Goal: Information Seeking & Learning: Learn about a topic

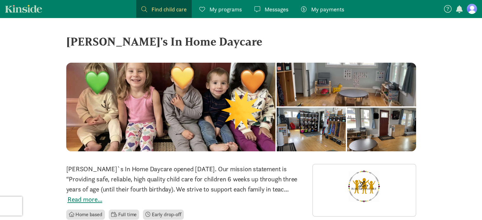
click at [473, 6] on figure at bounding box center [472, 9] width 10 height 10
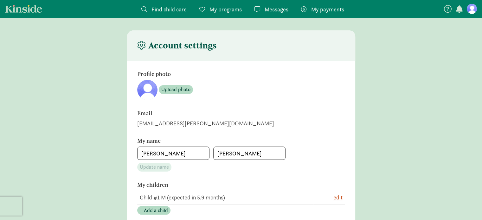
click at [157, 12] on span "Find child care" at bounding box center [168, 9] width 35 height 9
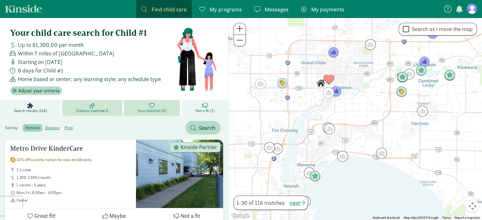
click at [213, 105] on link "Not a fit (1)" at bounding box center [205, 108] width 47 height 16
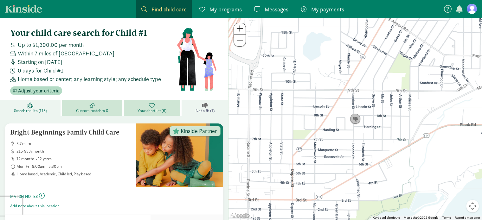
click at [43, 110] on span "Search results (118)" at bounding box center [30, 110] width 33 height 5
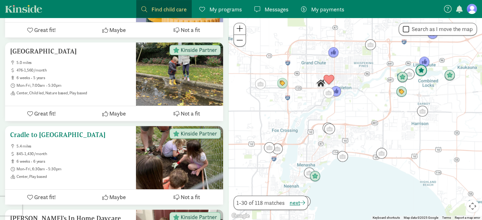
scroll to position [507, 0]
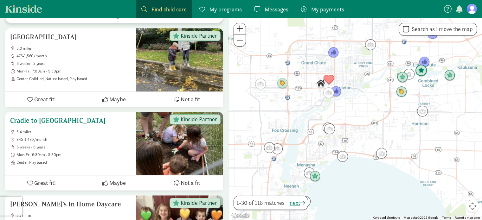
drag, startPoint x: 65, startPoint y: 121, endPoint x: 30, endPoint y: 119, distance: 34.9
click at [30, 119] on h5 "Cradle to [GEOGRAPHIC_DATA]" at bounding box center [70, 121] width 121 height 8
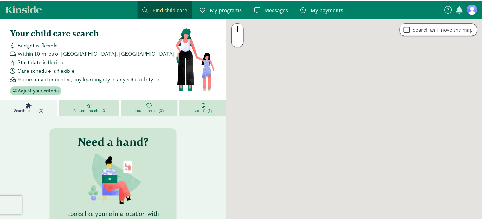
scroll to position [80, 0]
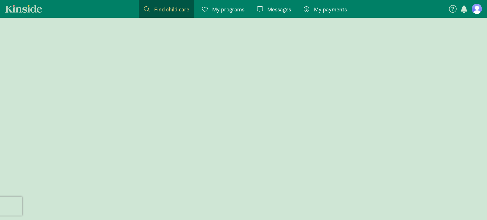
click at [160, 14] on link "Find child care Find" at bounding box center [166, 9] width 55 height 18
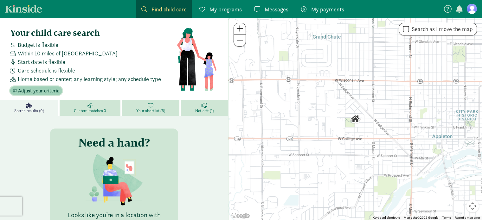
click at [41, 89] on span "Adjust your criteria" at bounding box center [39, 91] width 42 height 8
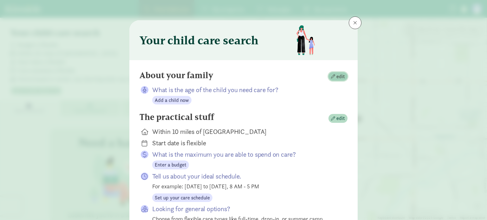
click at [336, 77] on span "edit" at bounding box center [340, 77] width 9 height 8
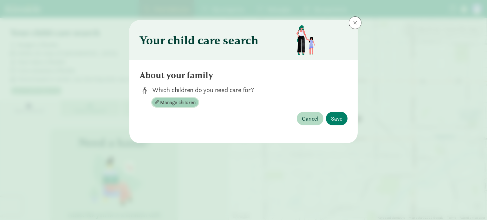
click at [170, 103] on span "Manage children" at bounding box center [177, 103] width 35 height 8
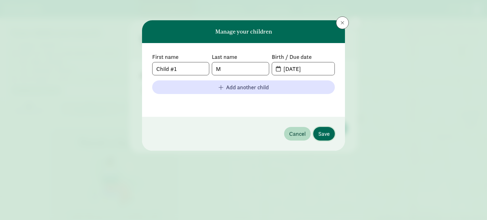
click at [326, 130] on span "Save" at bounding box center [323, 134] width 11 height 9
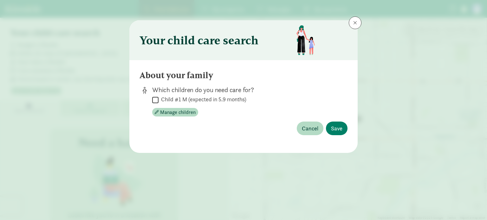
click at [154, 99] on input "Child #1 M (expected in 5.9 months)" at bounding box center [155, 100] width 6 height 9
checkbox input "true"
click at [336, 125] on span "Save" at bounding box center [336, 128] width 11 height 9
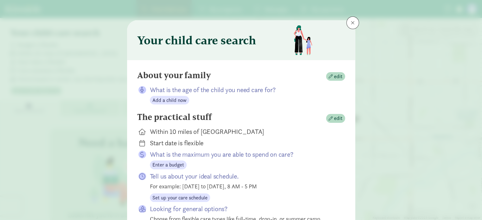
scroll to position [32, 0]
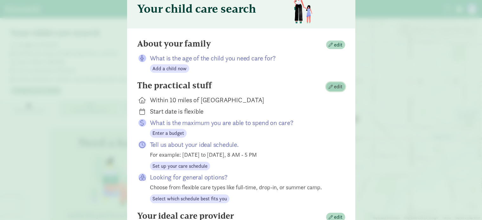
click at [334, 86] on span "edit" at bounding box center [338, 87] width 9 height 8
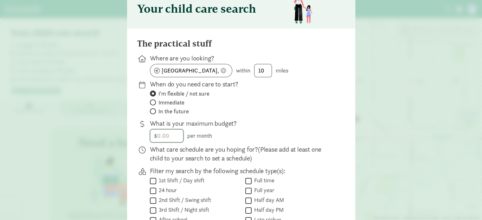
click at [163, 137] on input "number" at bounding box center [166, 136] width 33 height 13
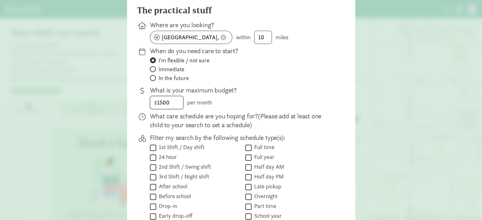
scroll to position [95, 0]
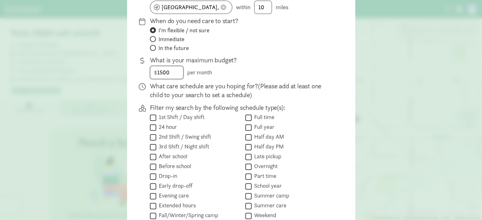
type input "1500"
click at [172, 114] on label "1st Shift / Day shift" at bounding box center [180, 117] width 48 height 8
click at [156, 114] on input "1st Shift / Day shift" at bounding box center [153, 117] width 6 height 9
checkbox input "true"
click at [262, 114] on label "Full time" at bounding box center [263, 117] width 23 height 8
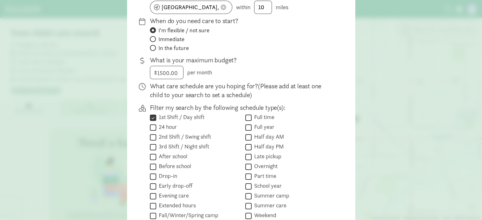
click at [252, 114] on input "Full time" at bounding box center [248, 117] width 6 height 9
checkbox input "true"
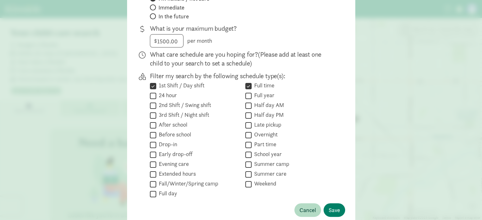
click at [248, 92] on input "Full year" at bounding box center [248, 96] width 6 height 9
checkbox input "true"
click at [160, 196] on label "Full day" at bounding box center [166, 194] width 21 height 8
click at [156, 196] on input "Full day" at bounding box center [153, 194] width 6 height 9
checkbox input "true"
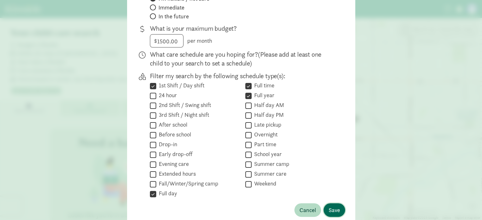
click at [334, 209] on span "Save" at bounding box center [334, 210] width 11 height 9
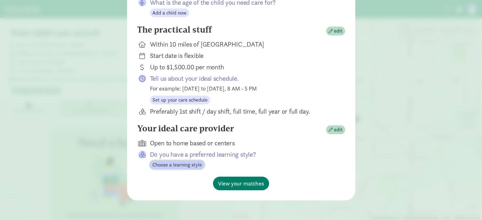
click at [190, 161] on button "Choose a learning style" at bounding box center [177, 165] width 55 height 9
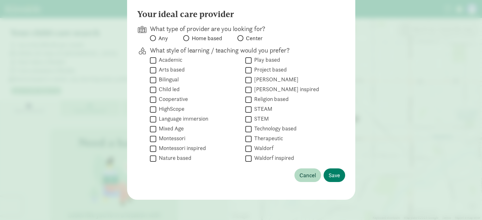
scroll to position [61, 0]
click at [150, 35] on span at bounding box center [153, 38] width 6 height 6
click at [150, 36] on input "Any" at bounding box center [152, 38] width 4 height 4
radio input "true"
click at [188, 40] on label "Home based" at bounding box center [202, 39] width 39 height 8
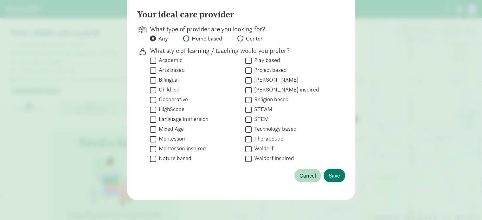
click at [187, 40] on input "Home based" at bounding box center [185, 38] width 4 height 4
radio input "true"
radio input "false"
click at [166, 58] on label "Academic" at bounding box center [169, 60] width 26 height 8
click at [156, 58] on input "Academic" at bounding box center [153, 60] width 6 height 9
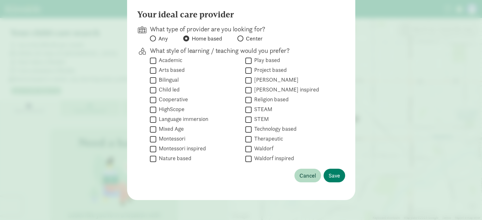
checkbox input "true"
click at [166, 67] on label "Arts based" at bounding box center [170, 70] width 29 height 8
click at [156, 67] on input "Arts based" at bounding box center [153, 70] width 6 height 9
checkbox input "true"
click at [170, 88] on label "Child led" at bounding box center [167, 90] width 23 height 8
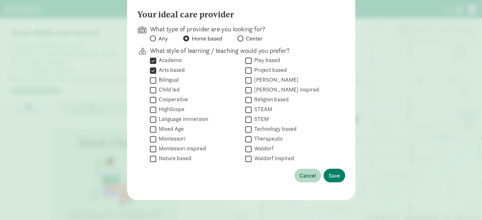
click at [156, 88] on input "Child led" at bounding box center [153, 90] width 6 height 9
checkbox input "true"
click at [161, 138] on label "Montessori" at bounding box center [170, 139] width 29 height 8
click at [156, 138] on input "Montessori" at bounding box center [153, 139] width 6 height 9
click at [166, 137] on label "Montessori" at bounding box center [170, 139] width 29 height 8
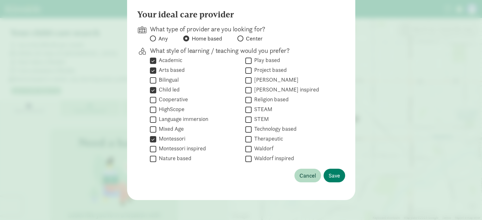
click at [156, 137] on input "Montessori" at bounding box center [153, 139] width 6 height 9
checkbox input "false"
click at [176, 148] on label "Montessori inspired" at bounding box center [181, 149] width 50 height 8
click at [156, 148] on input "Montessori inspired" at bounding box center [153, 149] width 6 height 9
checkbox input "true"
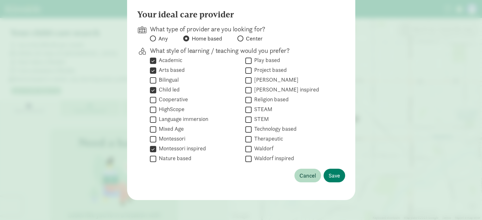
click at [175, 158] on label "Nature based" at bounding box center [173, 159] width 35 height 8
click at [156, 158] on input "Nature based" at bounding box center [153, 159] width 6 height 9
checkbox input "true"
click at [266, 60] on label "Play based" at bounding box center [266, 60] width 29 height 8
click at [252, 60] on input "Play based" at bounding box center [248, 60] width 6 height 9
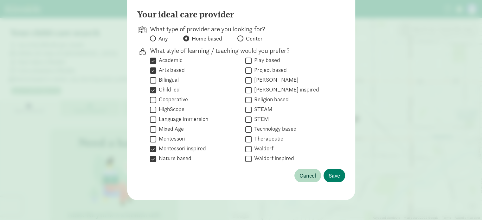
checkbox input "true"
click at [332, 178] on span "Save" at bounding box center [334, 175] width 11 height 9
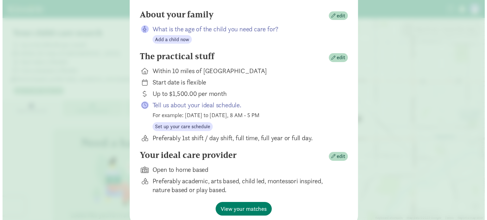
scroll to position [86, 0]
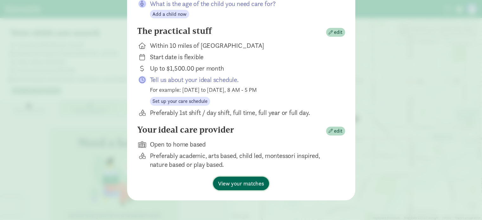
click at [241, 181] on span "View your matches" at bounding box center [241, 183] width 46 height 9
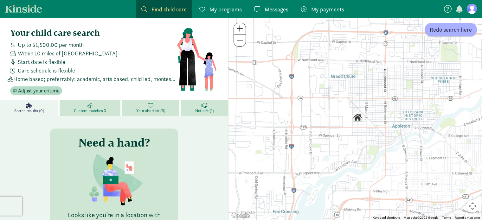
drag, startPoint x: 290, startPoint y: 119, endPoint x: 326, endPoint y: 118, distance: 35.5
click at [326, 118] on div at bounding box center [354, 119] width 253 height 202
click at [44, 90] on span "Adjust your criteria" at bounding box center [39, 91] width 42 height 8
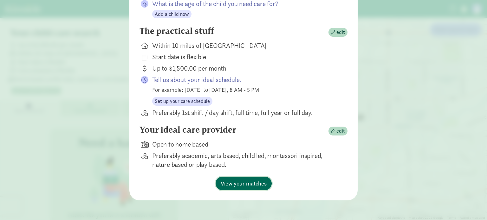
click at [245, 183] on span "View your matches" at bounding box center [244, 183] width 46 height 9
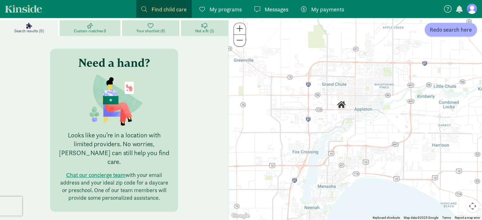
scroll to position [0, 0]
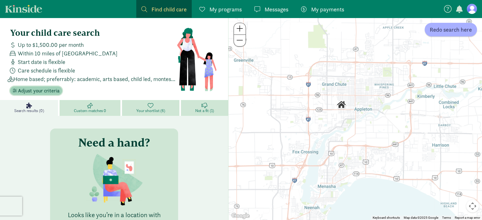
click at [39, 94] on button "Adjust your criteria" at bounding box center [36, 91] width 52 height 9
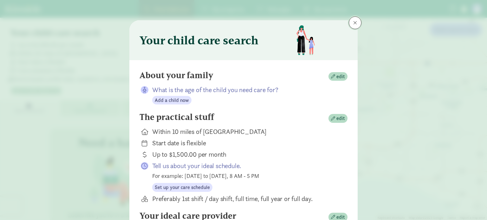
click at [351, 27] on button at bounding box center [355, 22] width 13 height 13
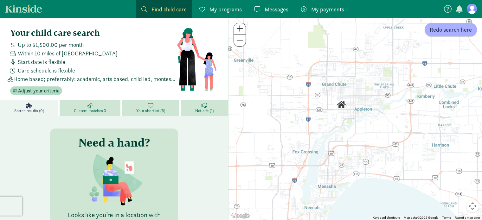
click at [276, 15] on link "Messages Messages" at bounding box center [271, 9] width 44 height 18
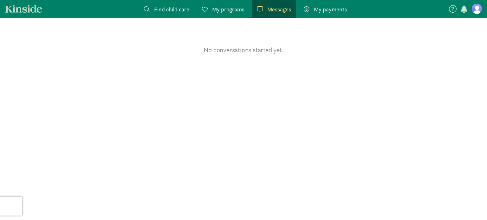
click at [165, 10] on span "Find child care" at bounding box center [171, 9] width 35 height 9
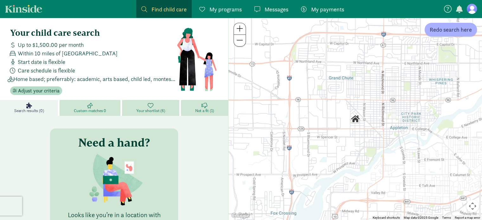
click at [226, 9] on span "My programs" at bounding box center [225, 9] width 32 height 9
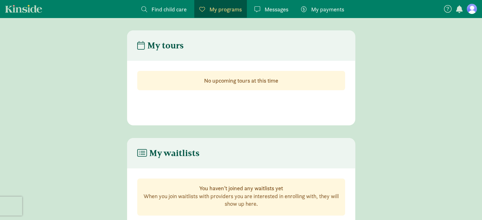
scroll to position [25, 0]
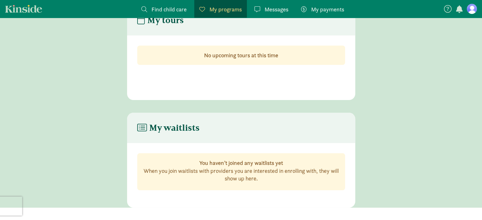
click at [29, 7] on link "Kinside" at bounding box center [23, 9] width 37 height 8
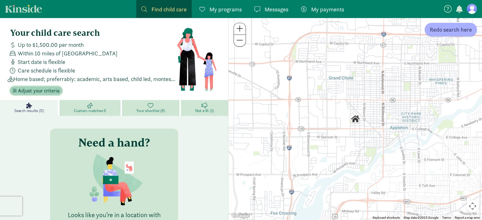
click at [35, 89] on span "Adjust your criteria" at bounding box center [39, 91] width 42 height 8
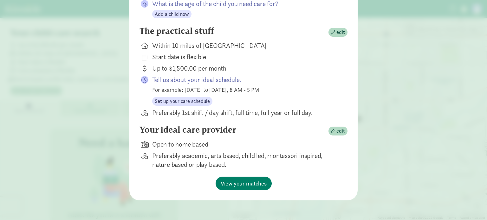
scroll to position [55, 0]
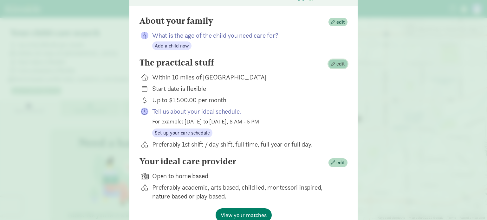
click at [338, 63] on span "edit" at bounding box center [340, 64] width 9 height 8
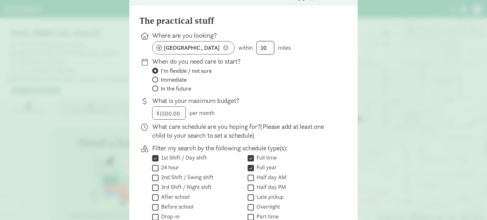
click at [264, 46] on input "10" at bounding box center [265, 48] width 17 height 13
type input "15"
click at [273, 79] on label "Immediate" at bounding box center [244, 80] width 185 height 8
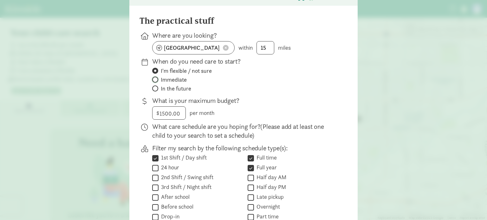
click at [156, 79] on input "Immediate" at bounding box center [154, 80] width 4 height 4
radio input "true"
radio input "false"
click at [175, 88] on span "In the future" at bounding box center [176, 89] width 30 height 8
click at [156, 88] on input "In the future" at bounding box center [154, 89] width 4 height 4
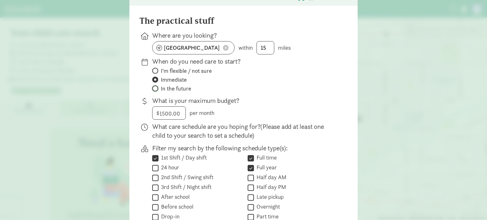
radio input "true"
radio input "false"
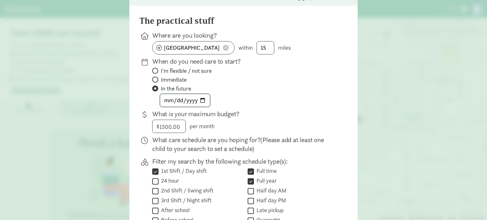
click at [168, 98] on input "date" at bounding box center [185, 100] width 50 height 13
type input "2026-03-13"
click at [286, 101] on div "2026-03-13" at bounding box center [244, 100] width 185 height 13
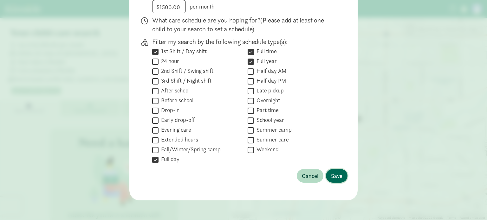
click at [342, 176] on button "Save" at bounding box center [337, 176] width 22 height 14
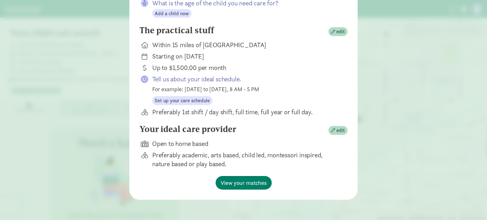
scroll to position [86, 0]
click at [252, 185] on span "View your matches" at bounding box center [244, 183] width 46 height 9
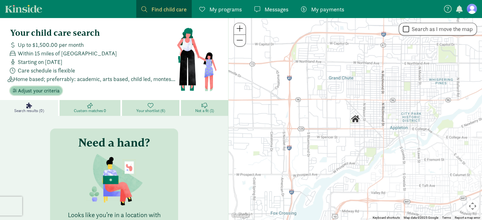
click at [35, 92] on span "Adjust your criteria" at bounding box center [39, 91] width 42 height 8
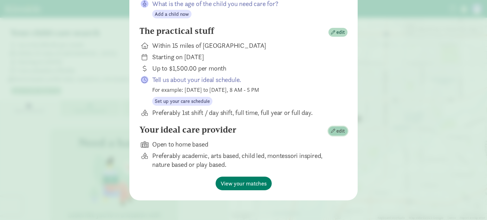
click at [336, 132] on span "edit" at bounding box center [340, 131] width 9 height 8
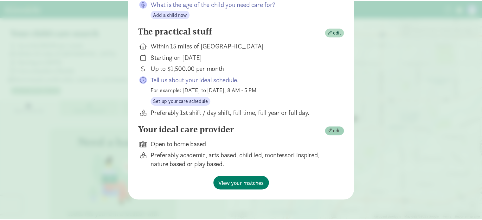
scroll to position [61, 0]
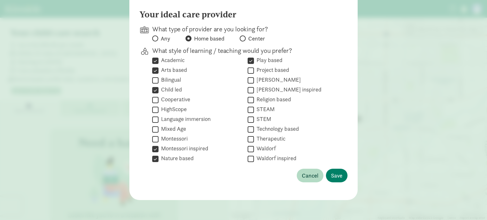
click at [161, 38] on span "Any" at bounding box center [166, 39] width 10 height 8
click at [156, 38] on input "Any" at bounding box center [154, 38] width 4 height 4
radio input "true"
radio input "false"
click at [337, 174] on span "Save" at bounding box center [336, 175] width 11 height 9
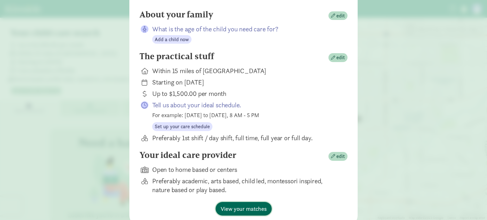
click at [240, 206] on span "View your matches" at bounding box center [244, 209] width 46 height 9
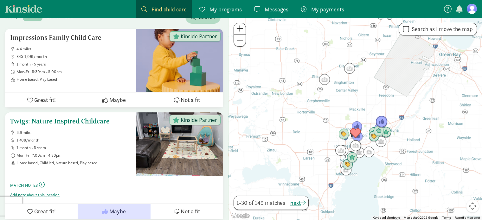
scroll to position [158, 0]
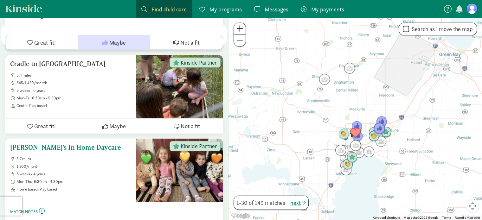
scroll to position [1363, 0]
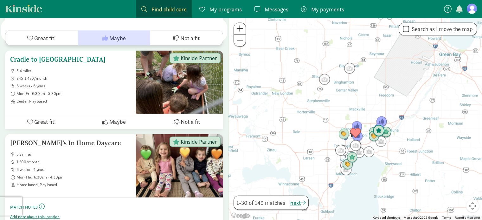
click at [81, 56] on h5 "Cradle to [GEOGRAPHIC_DATA]" at bounding box center [70, 60] width 121 height 8
